Goal: Task Accomplishment & Management: Use online tool/utility

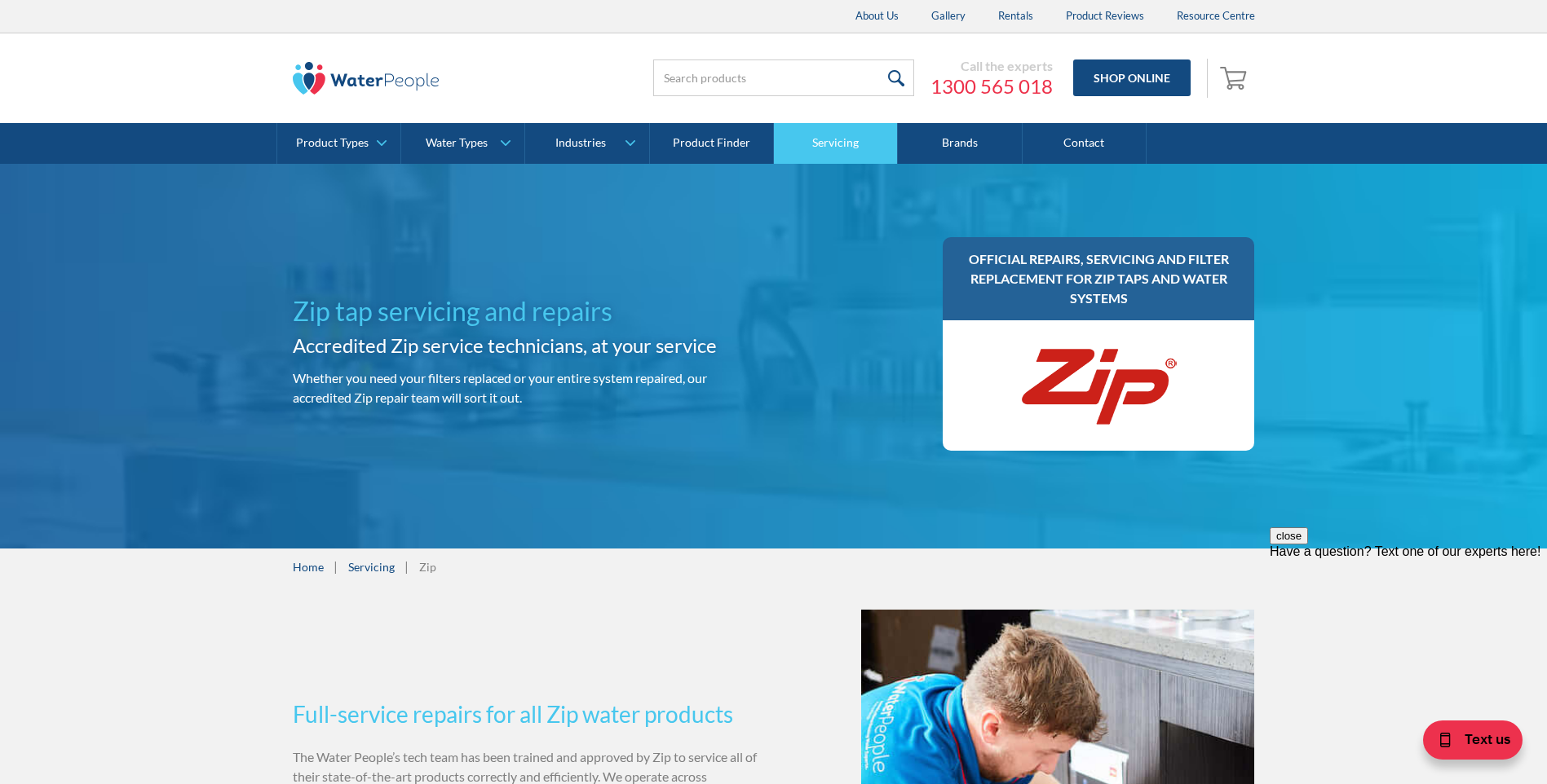
drag, startPoint x: 833, startPoint y: 141, endPoint x: 843, endPoint y: 155, distance: 17.2
click at [833, 141] on link "Servicing" at bounding box center [836, 143] width 124 height 41
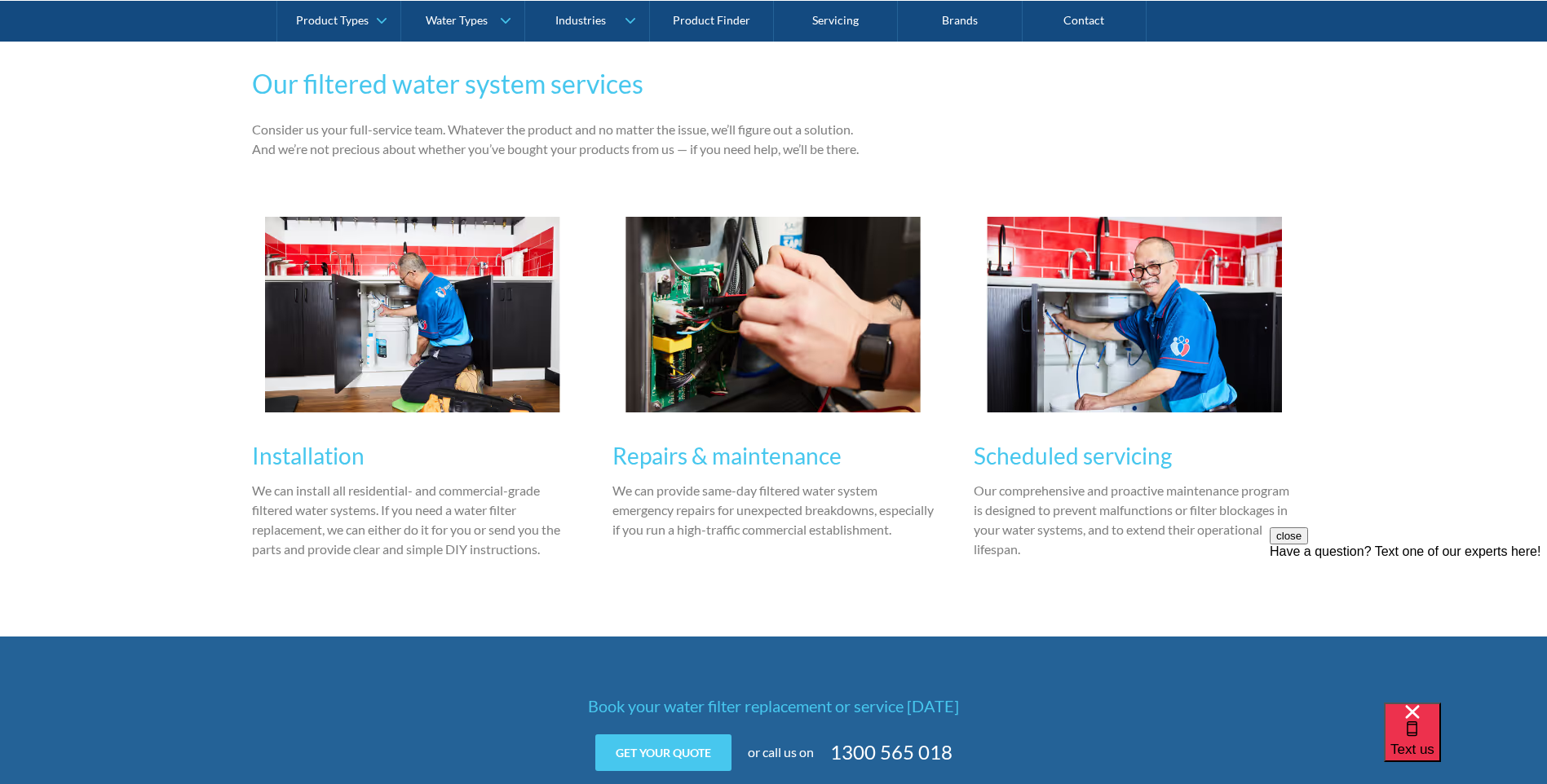
scroll to position [1793, 0]
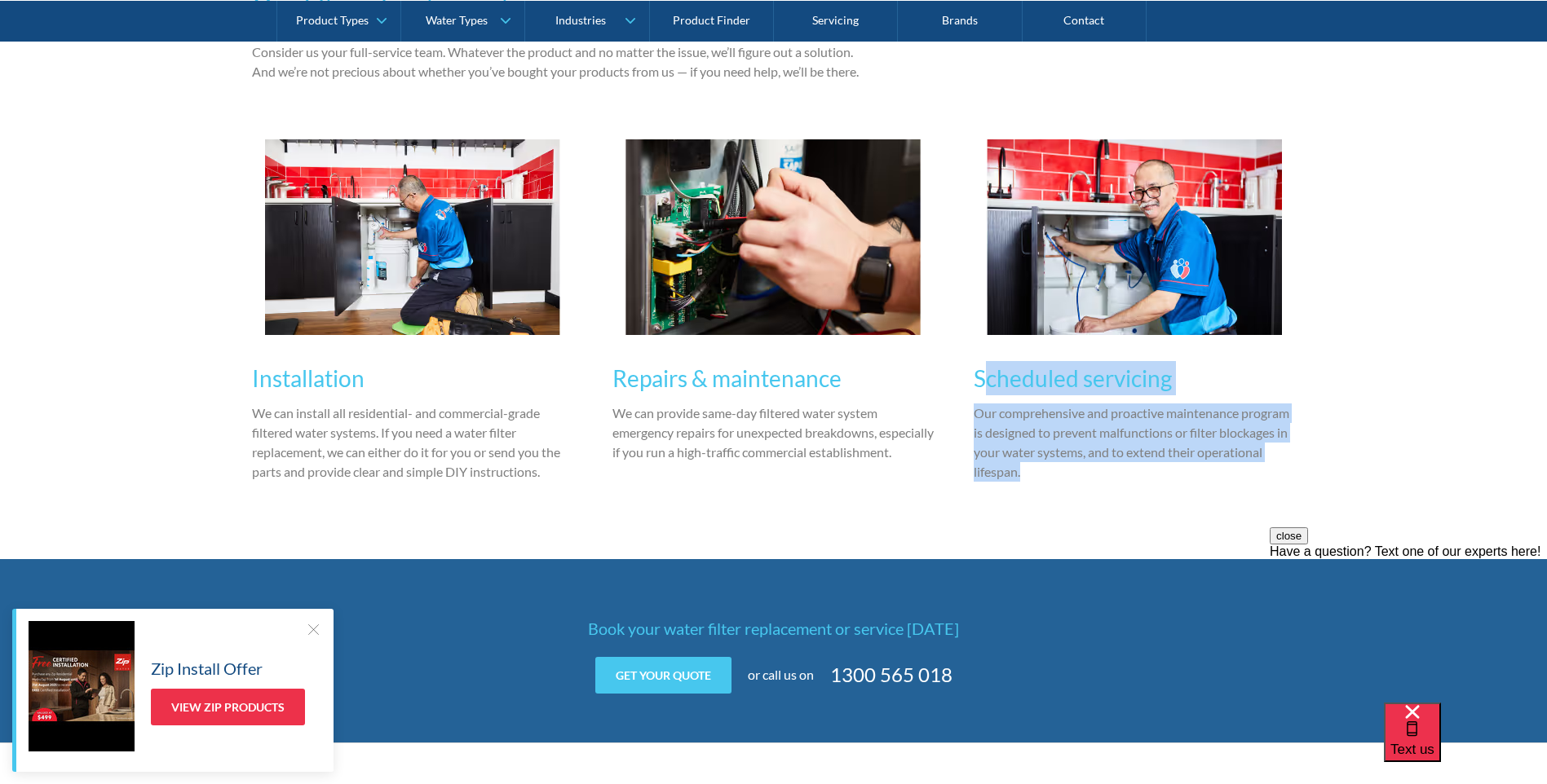
drag, startPoint x: 1170, startPoint y: 481, endPoint x: 982, endPoint y: 382, distance: 212.5
click at [982, 382] on div "Scheduled servicing Our comprehensive and proactive maintenance program is desi…" at bounding box center [1135, 419] width 322 height 149
click at [1104, 533] on div "Our filtered water system services Consider us your full-service team. Whatever…" at bounding box center [774, 232] width 1043 height 654
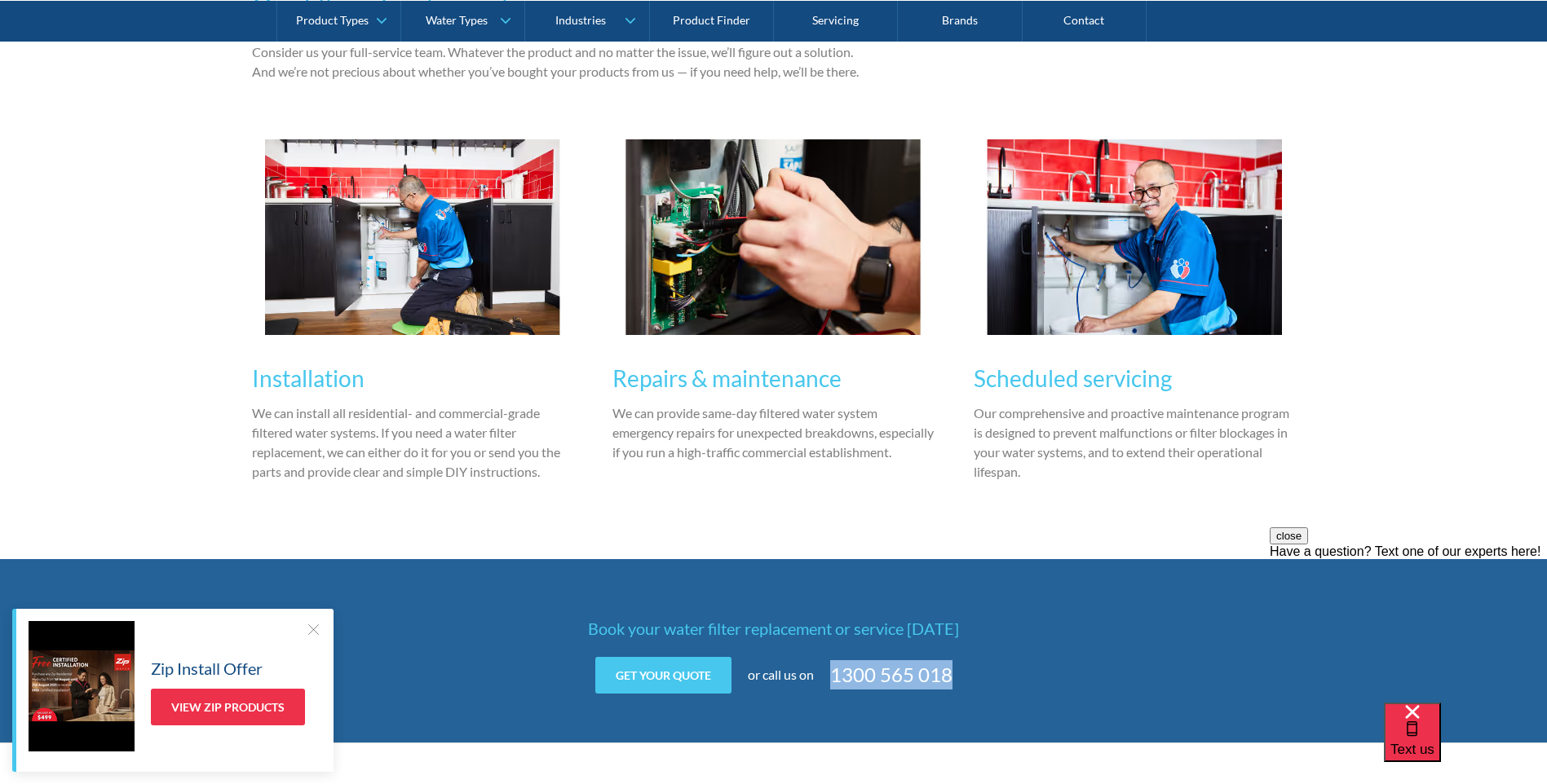
drag, startPoint x: 960, startPoint y: 676, endPoint x: 826, endPoint y: 684, distance: 134.2
click at [826, 684] on div "Get your quote Get your quote 3edfad95ad8c3dfade3524ea47e0e3f2a74a58f3e0bd211ff…" at bounding box center [774, 675] width 636 height 37
drag, startPoint x: 627, startPoint y: 686, endPoint x: 773, endPoint y: 666, distance: 147.4
click at [628, 686] on link "Get your quote" at bounding box center [663, 675] width 136 height 37
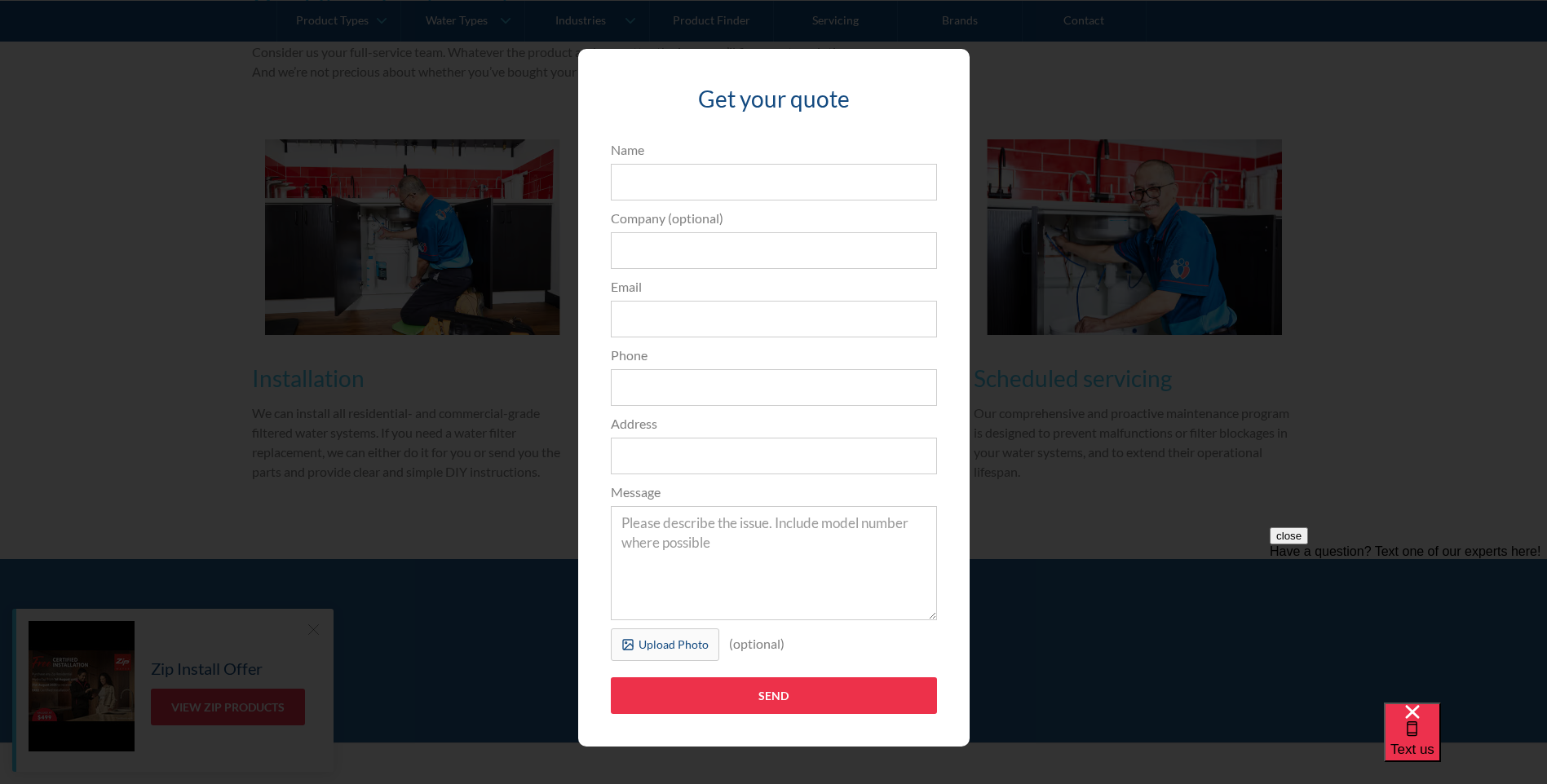
click at [1061, 636] on div "Get your quote 3edfad95ad8c3dfade3524ea47e0e3f2a74a58f3e0bd211ff5584a90323ec471…" at bounding box center [773, 397] width 1481 height 730
click at [934, 66] on div at bounding box center [938, 73] width 31 height 16
